Goal: Task Accomplishment & Management: Complete application form

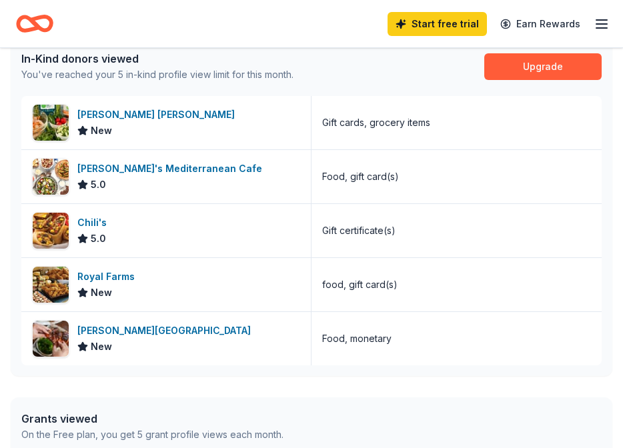
scroll to position [354, 0]
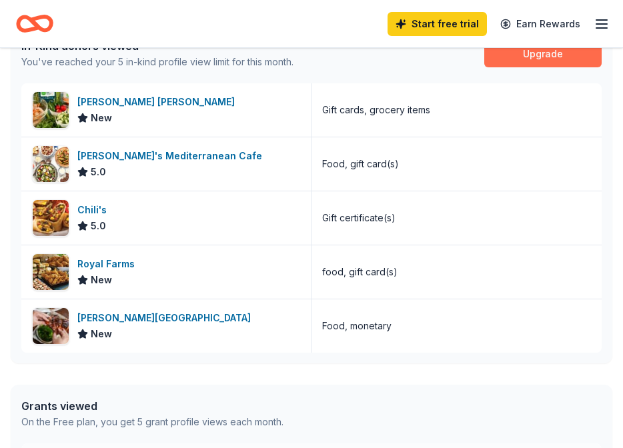
click at [550, 59] on link "Upgrade" at bounding box center [542, 54] width 117 height 27
click at [534, 54] on link "Upgrade" at bounding box center [542, 54] width 117 height 27
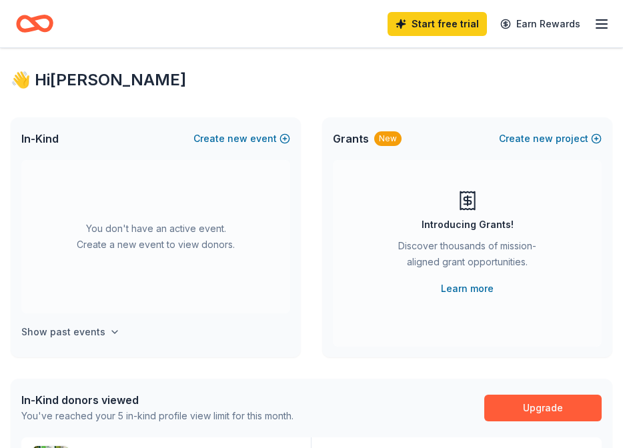
click at [75, 333] on h4 "Show past events" at bounding box center [63, 332] width 84 height 16
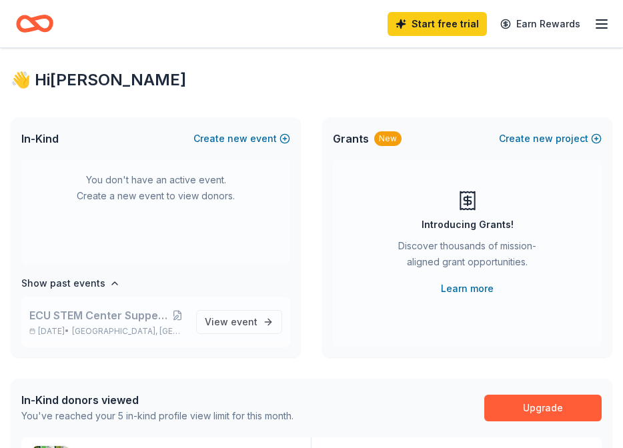
scroll to position [49, 0]
click at [231, 321] on span "event" at bounding box center [244, 321] width 27 height 11
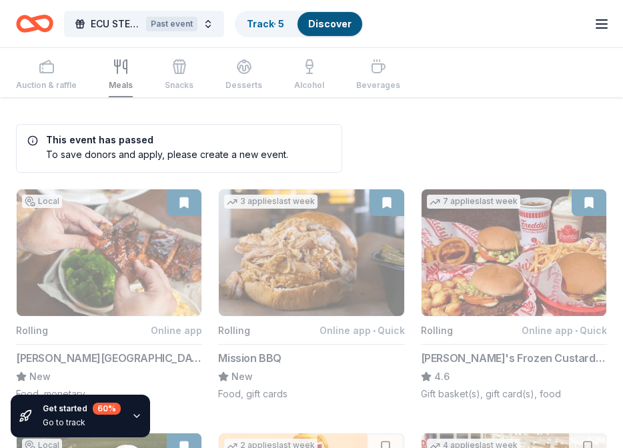
click at [38, 21] on icon "Home" at bounding box center [34, 23] width 37 height 31
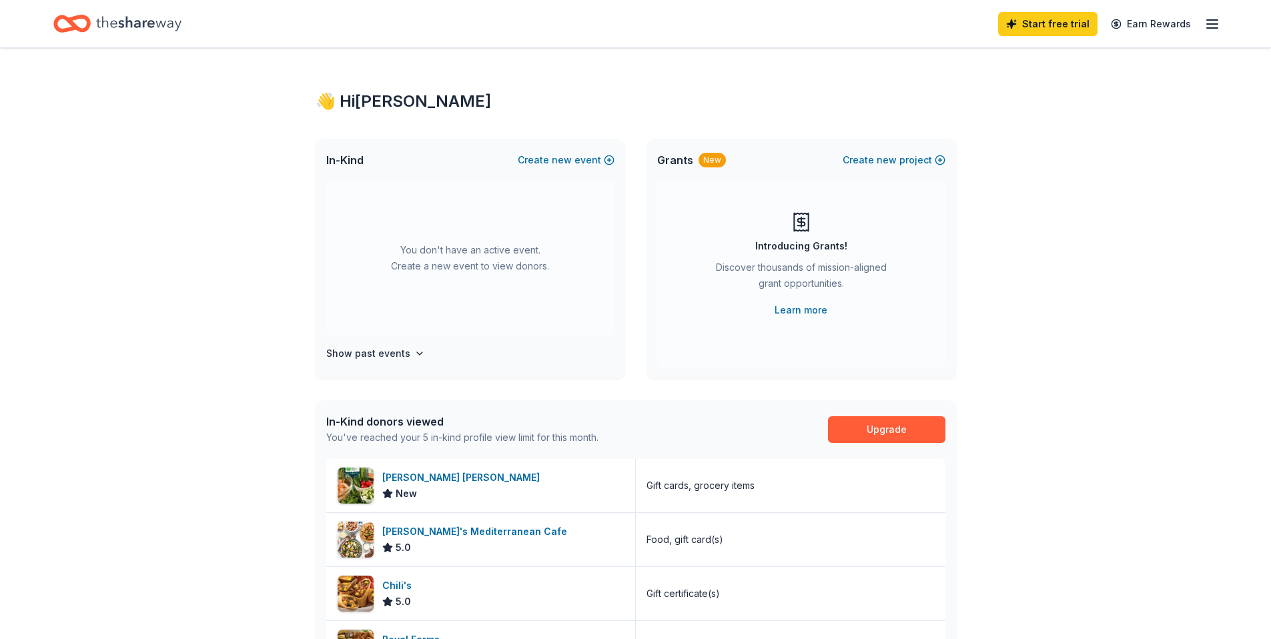
click at [622, 28] on line "button" at bounding box center [1212, 28] width 11 height 0
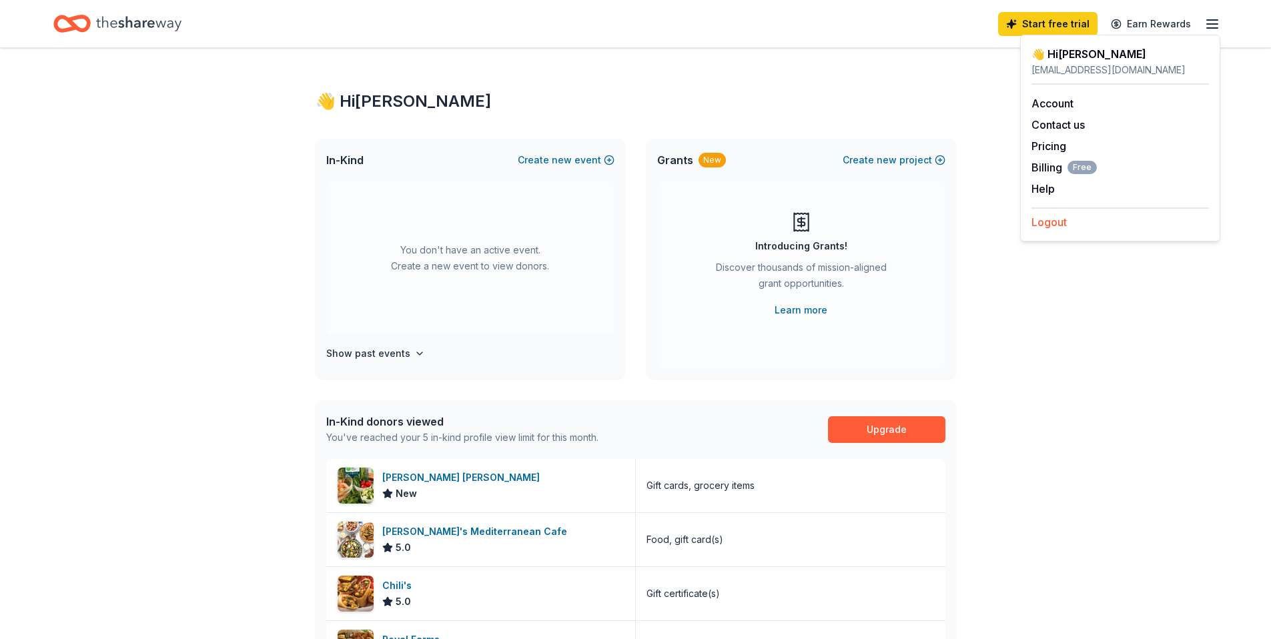
click at [622, 227] on button "Logout" at bounding box center [1048, 222] width 35 height 16
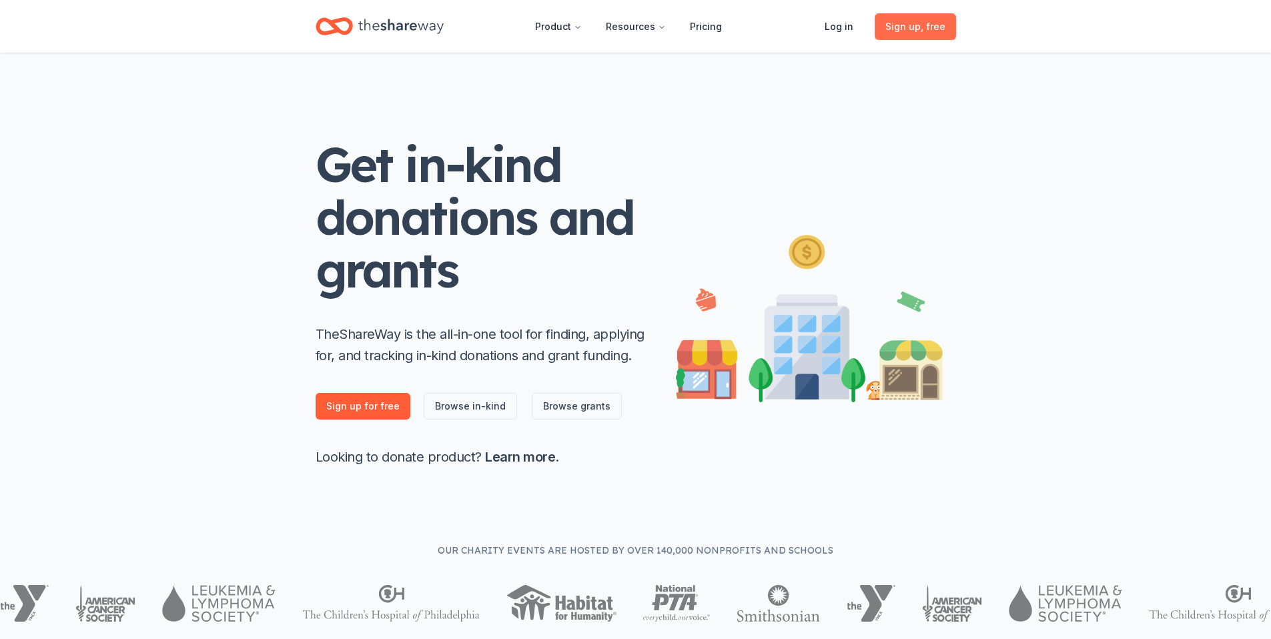
click at [622, 25] on span "Sign up , free" at bounding box center [915, 27] width 60 height 16
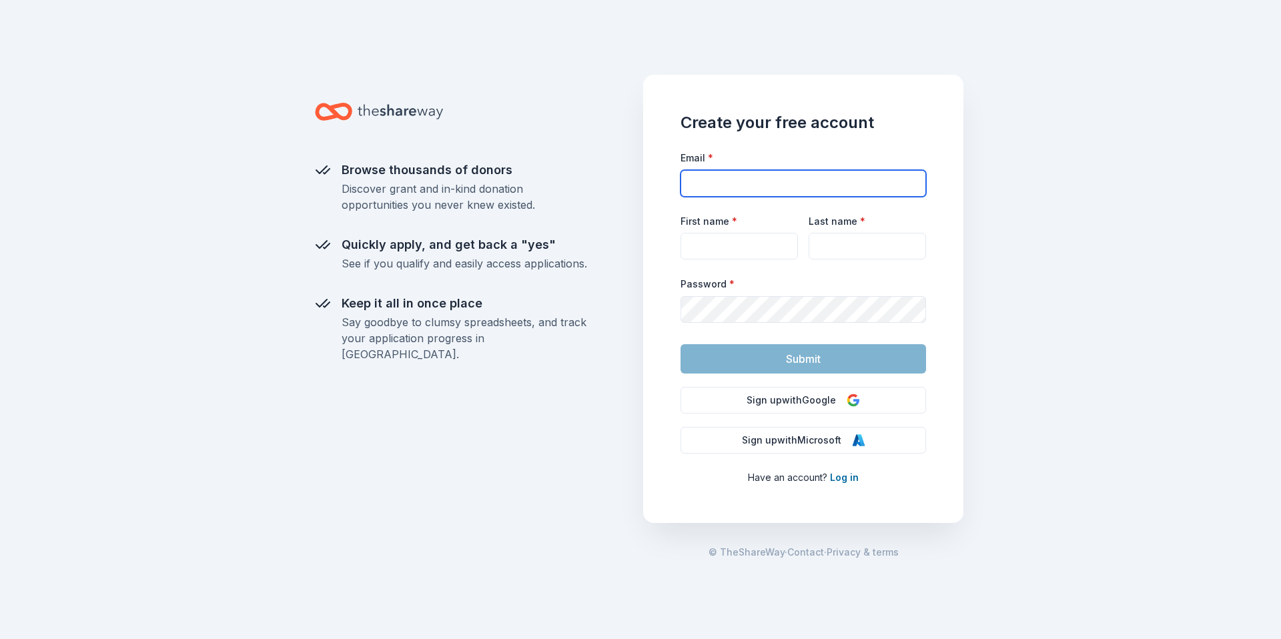
click at [622, 184] on input "Email *" at bounding box center [803, 183] width 246 height 27
type input "[EMAIL_ADDRESS][DOMAIN_NAME]"
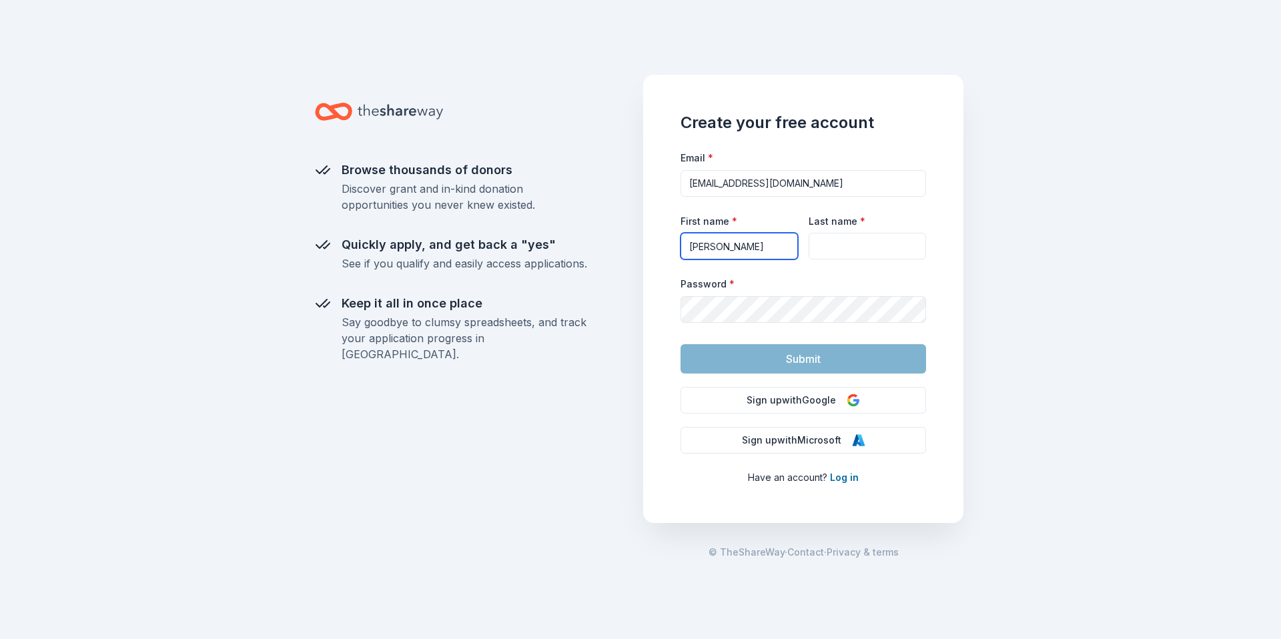
type input "[PERSON_NAME]"
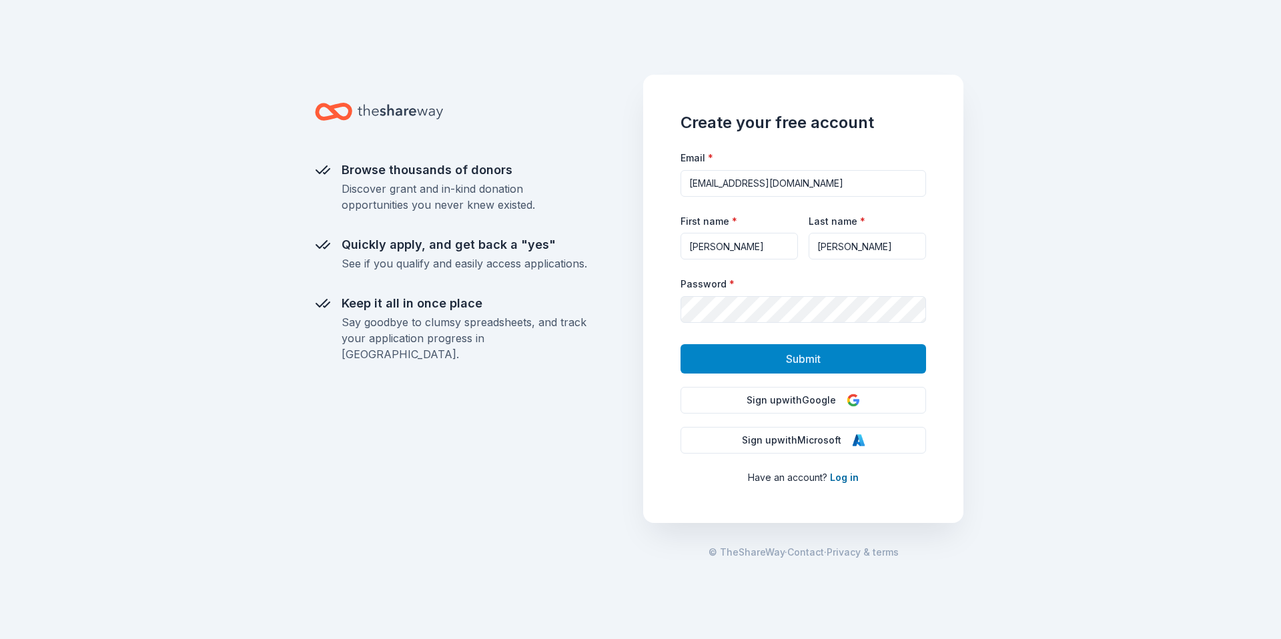
click at [622, 358] on button "Submit" at bounding box center [803, 358] width 246 height 29
